Goal: Navigation & Orientation: Find specific page/section

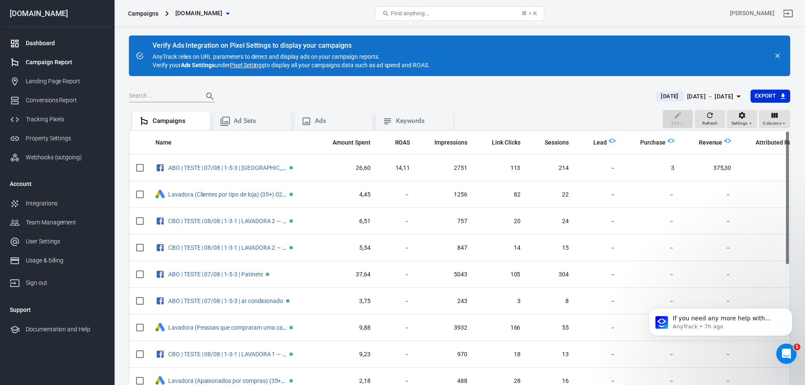
click at [48, 48] on link "Dashboard" at bounding box center [57, 43] width 108 height 19
